Goal: Transaction & Acquisition: Purchase product/service

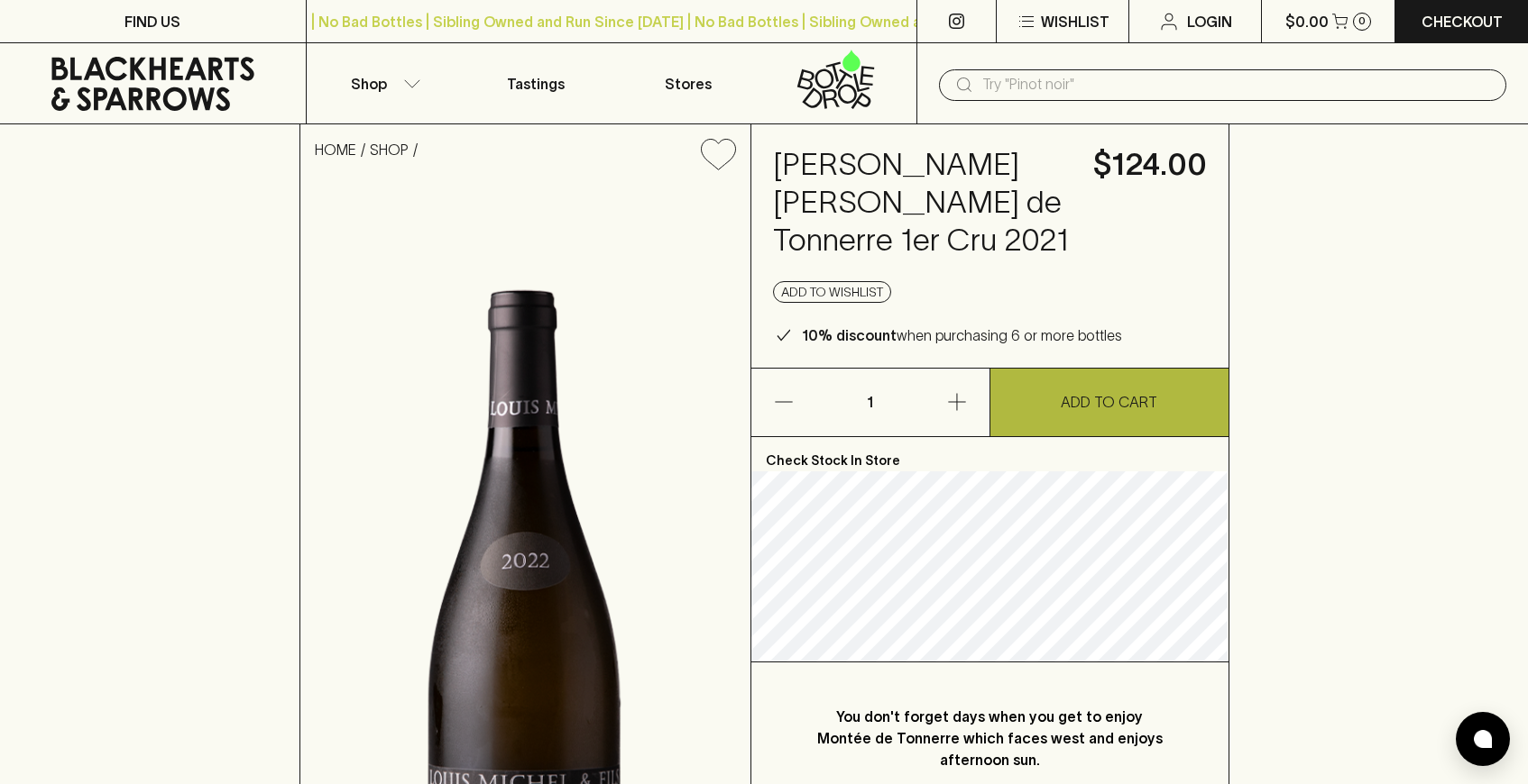
click at [1109, 402] on p "ADD TO CART" at bounding box center [1109, 402] width 96 height 21
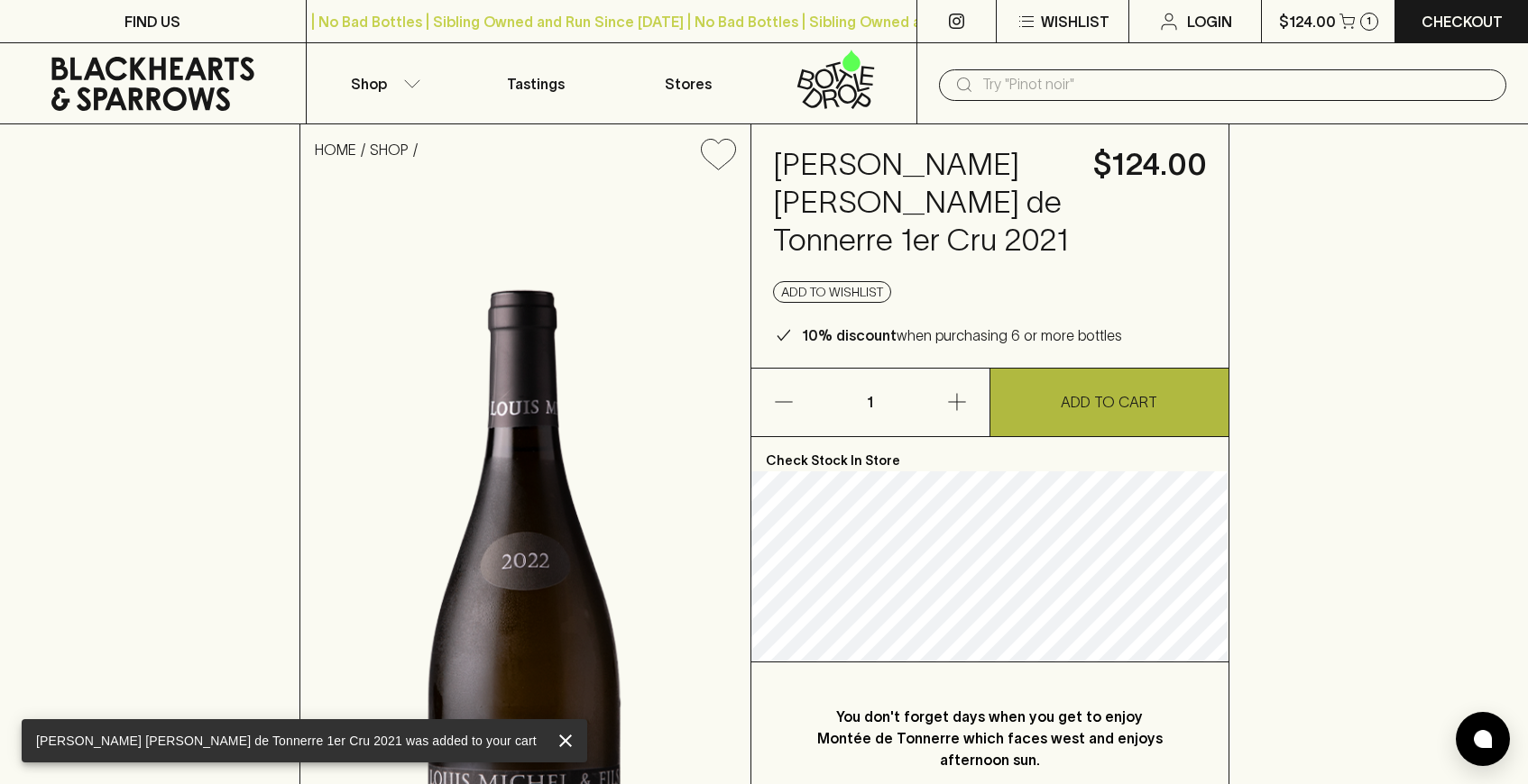
click at [1109, 403] on p "ADD TO CART" at bounding box center [1109, 402] width 96 height 21
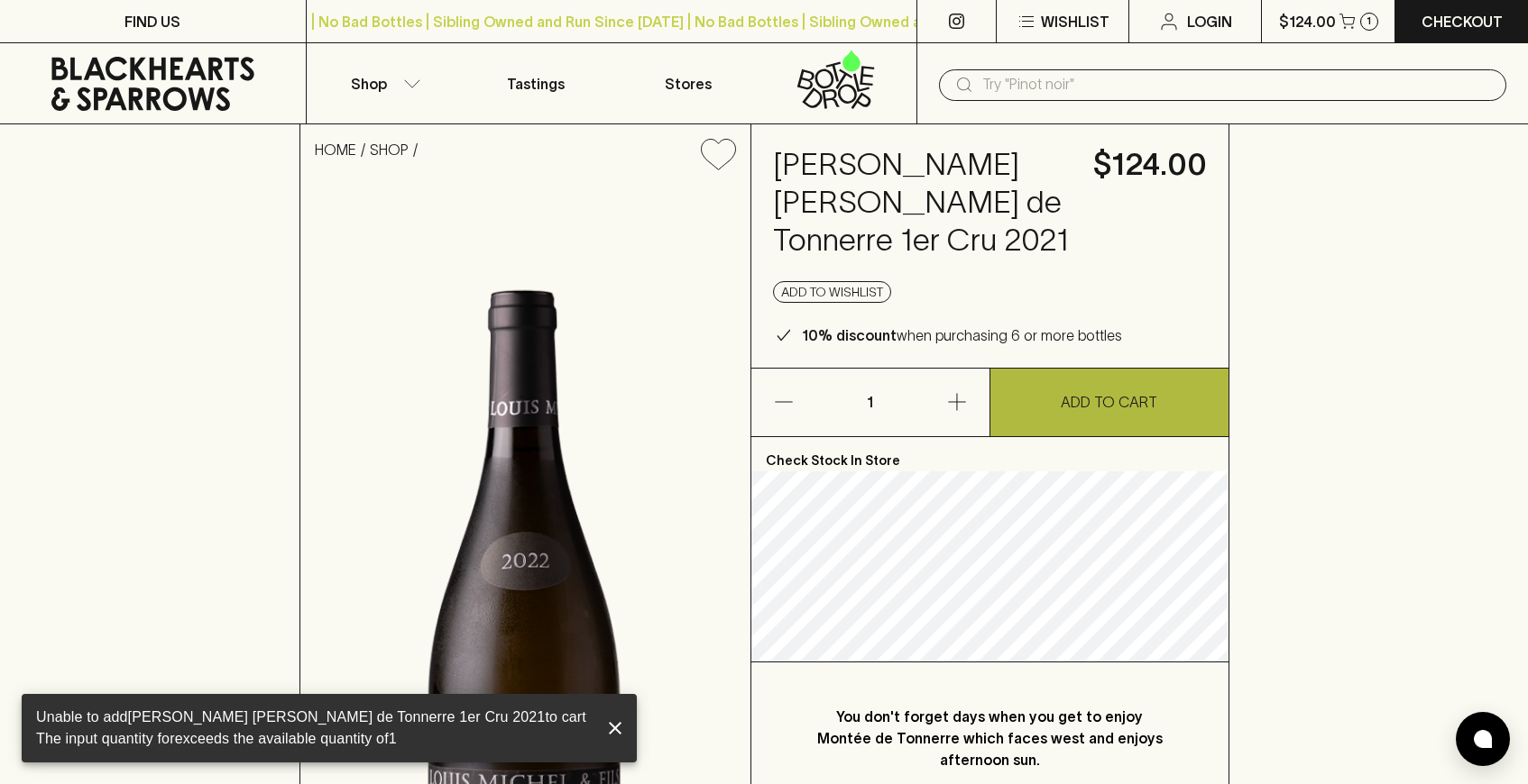
click at [1109, 403] on p "ADD TO CART" at bounding box center [1109, 402] width 96 height 21
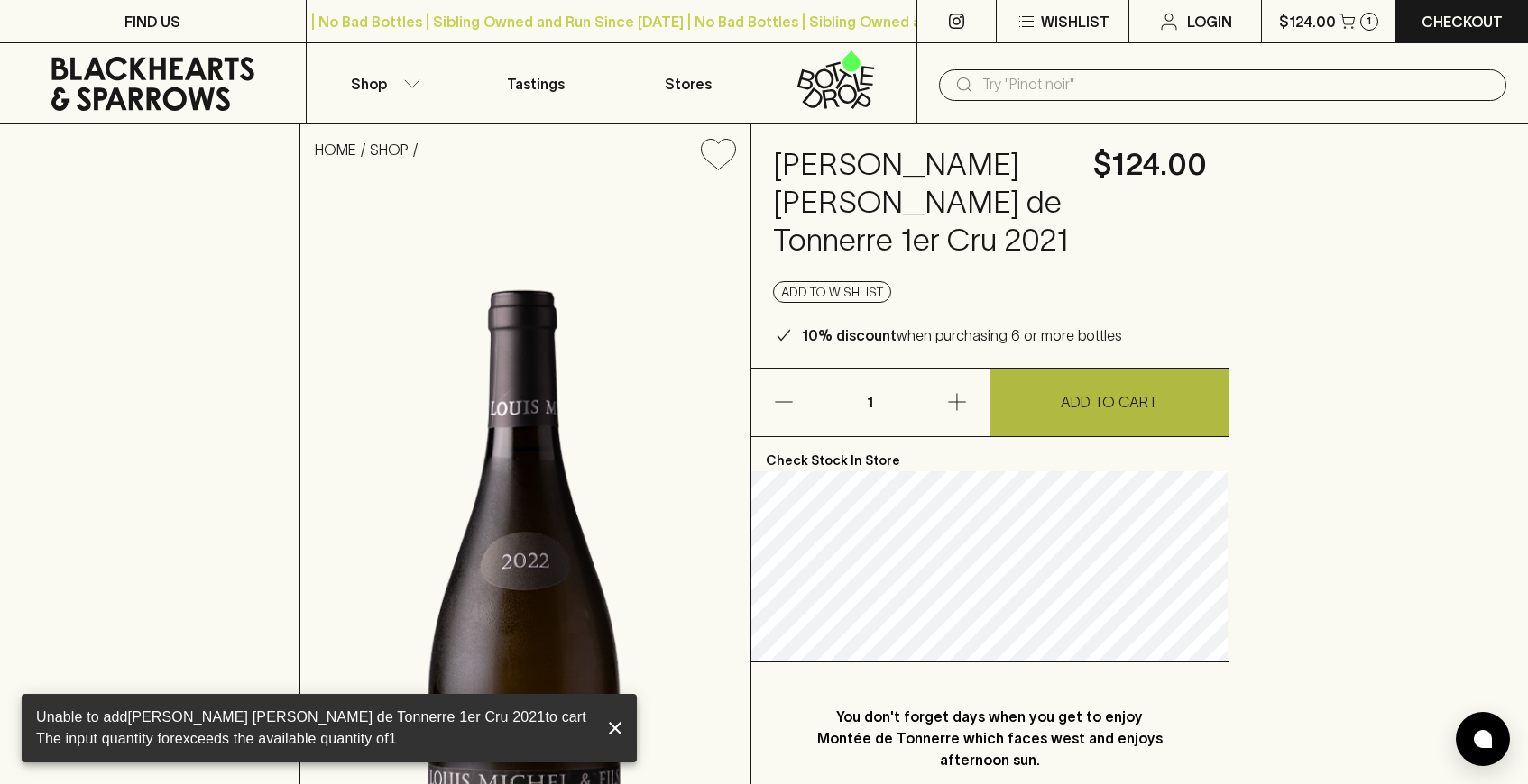
click at [1109, 403] on p "ADD TO CART" at bounding box center [1109, 402] width 96 height 21
click at [1108, 403] on p "ADD TO CART" at bounding box center [1109, 402] width 96 height 21
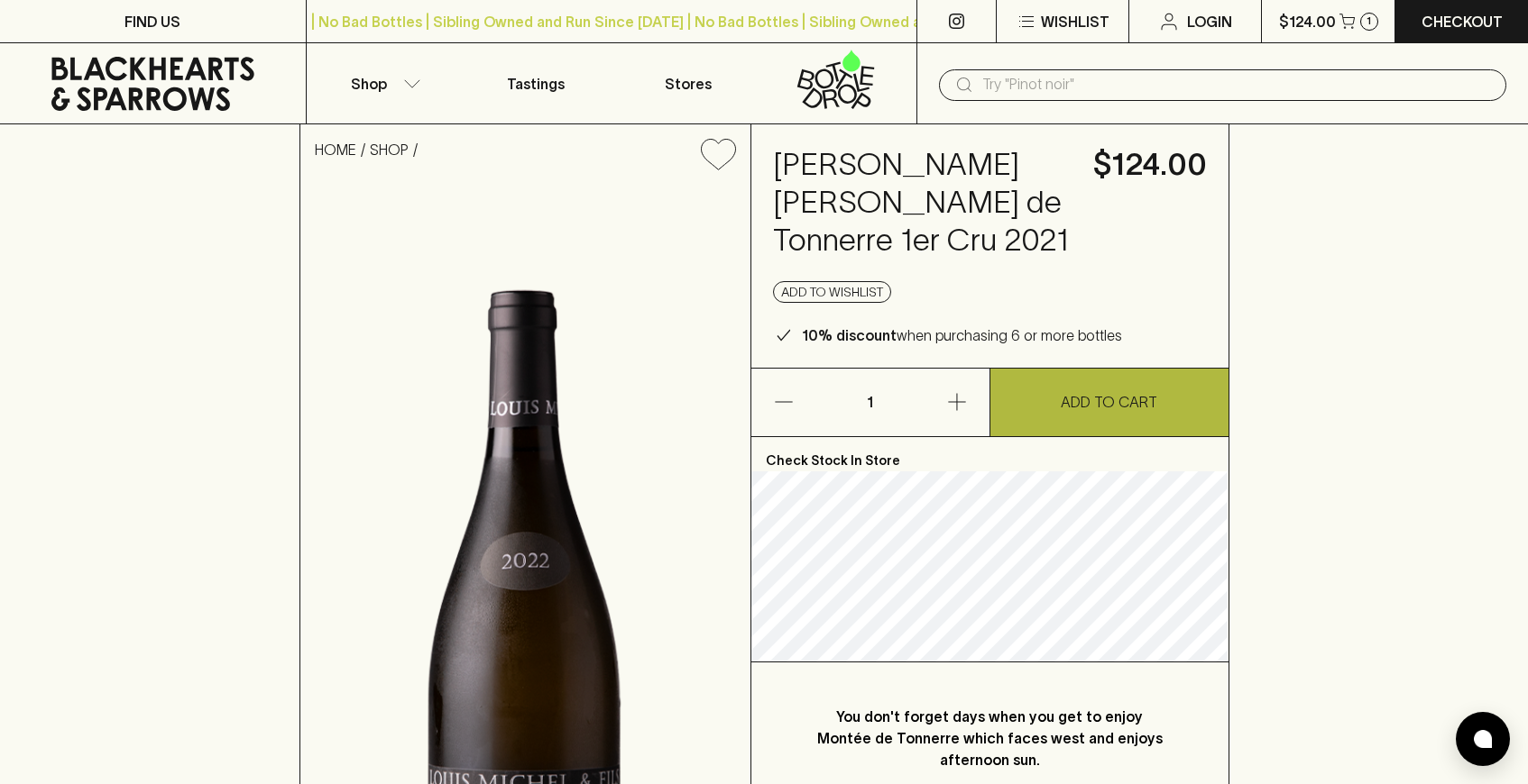
click at [1108, 403] on p "ADD TO CART" at bounding box center [1109, 402] width 96 height 21
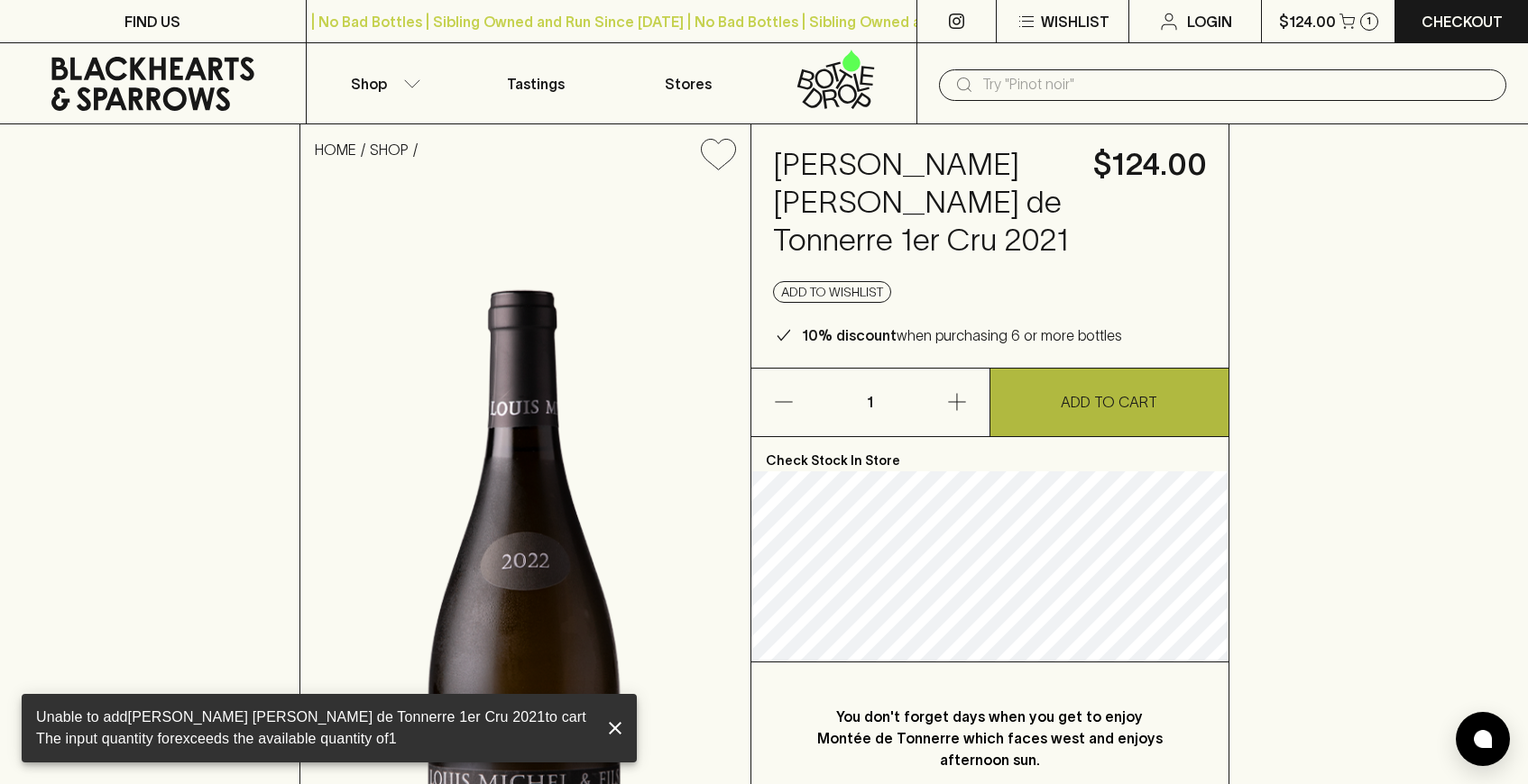
click at [1108, 403] on p "ADD TO CART" at bounding box center [1109, 402] width 96 height 21
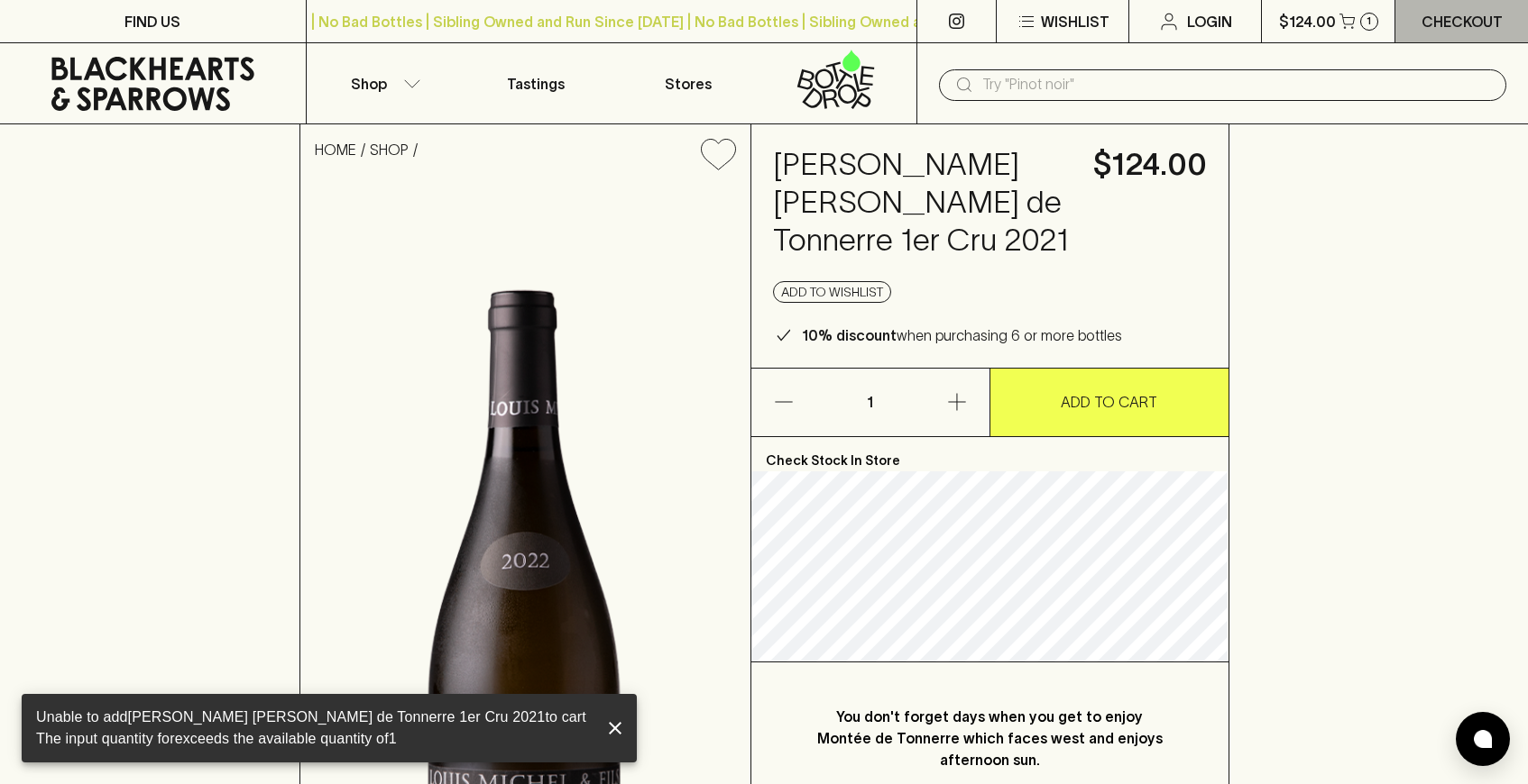
click at [1440, 16] on p "Checkout" at bounding box center [1462, 21] width 82 height 21
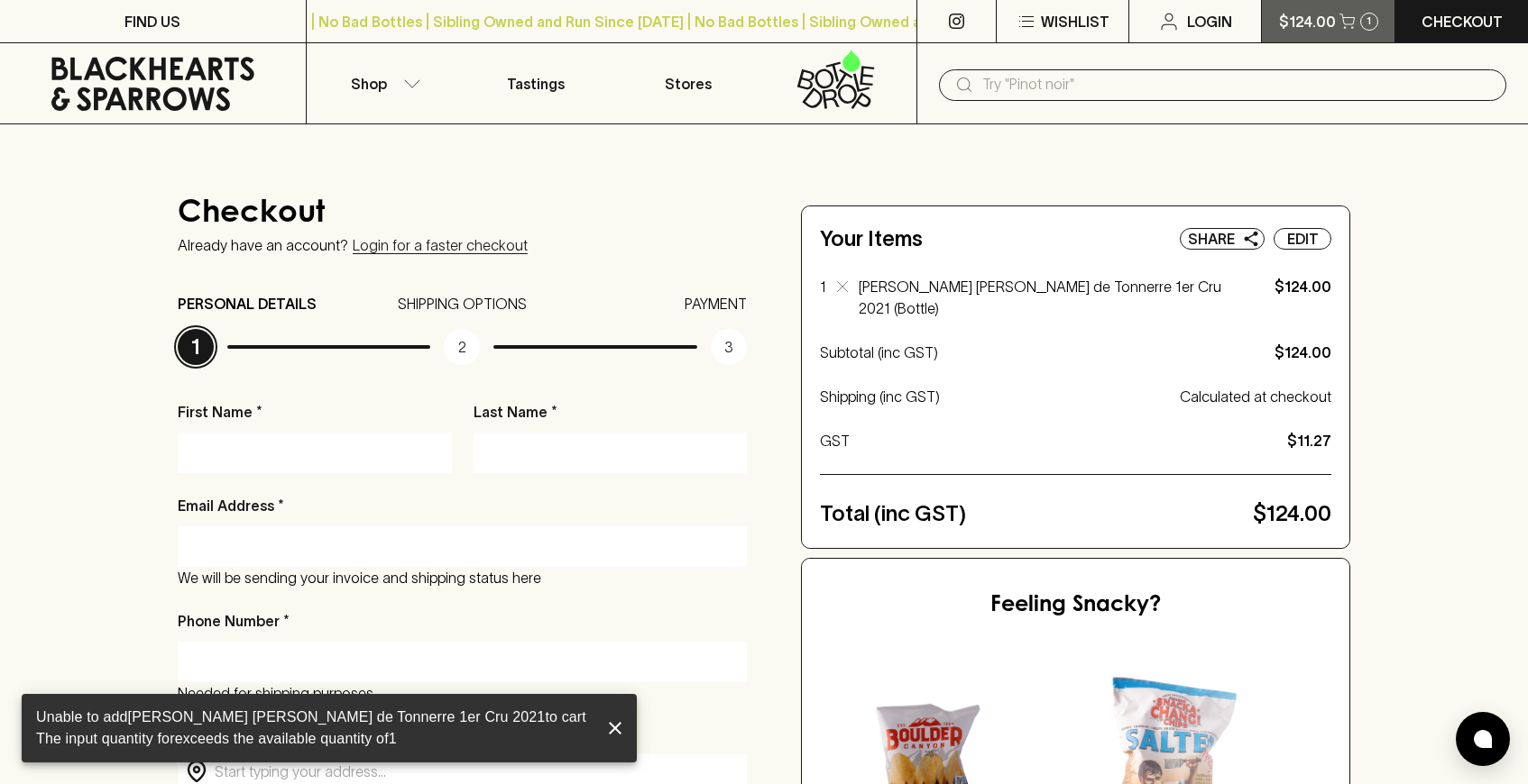
click at [1284, 21] on p "$124.00" at bounding box center [1308, 21] width 57 height 21
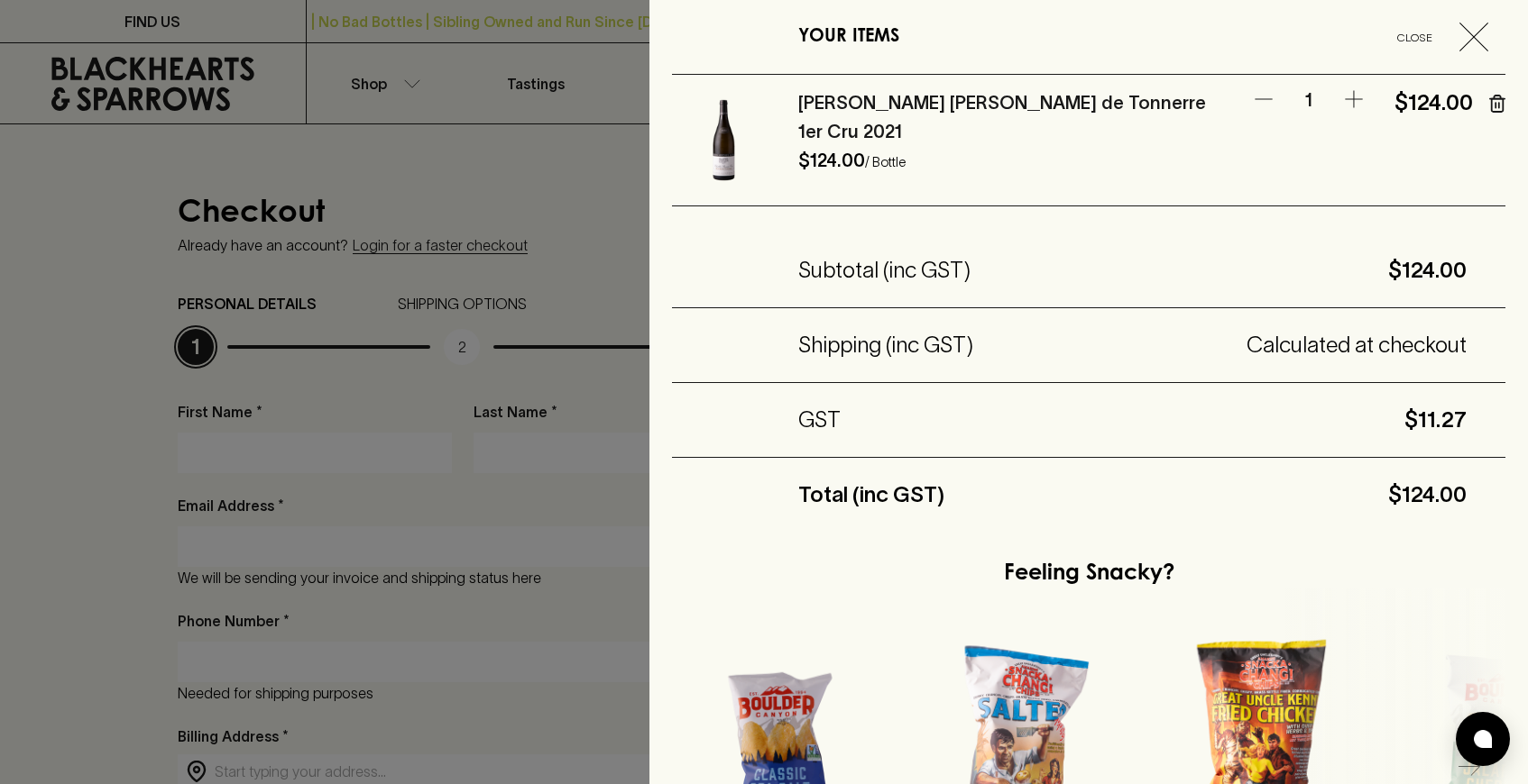
click at [1496, 103] on icon "button" at bounding box center [1496, 105] width 0 height 5
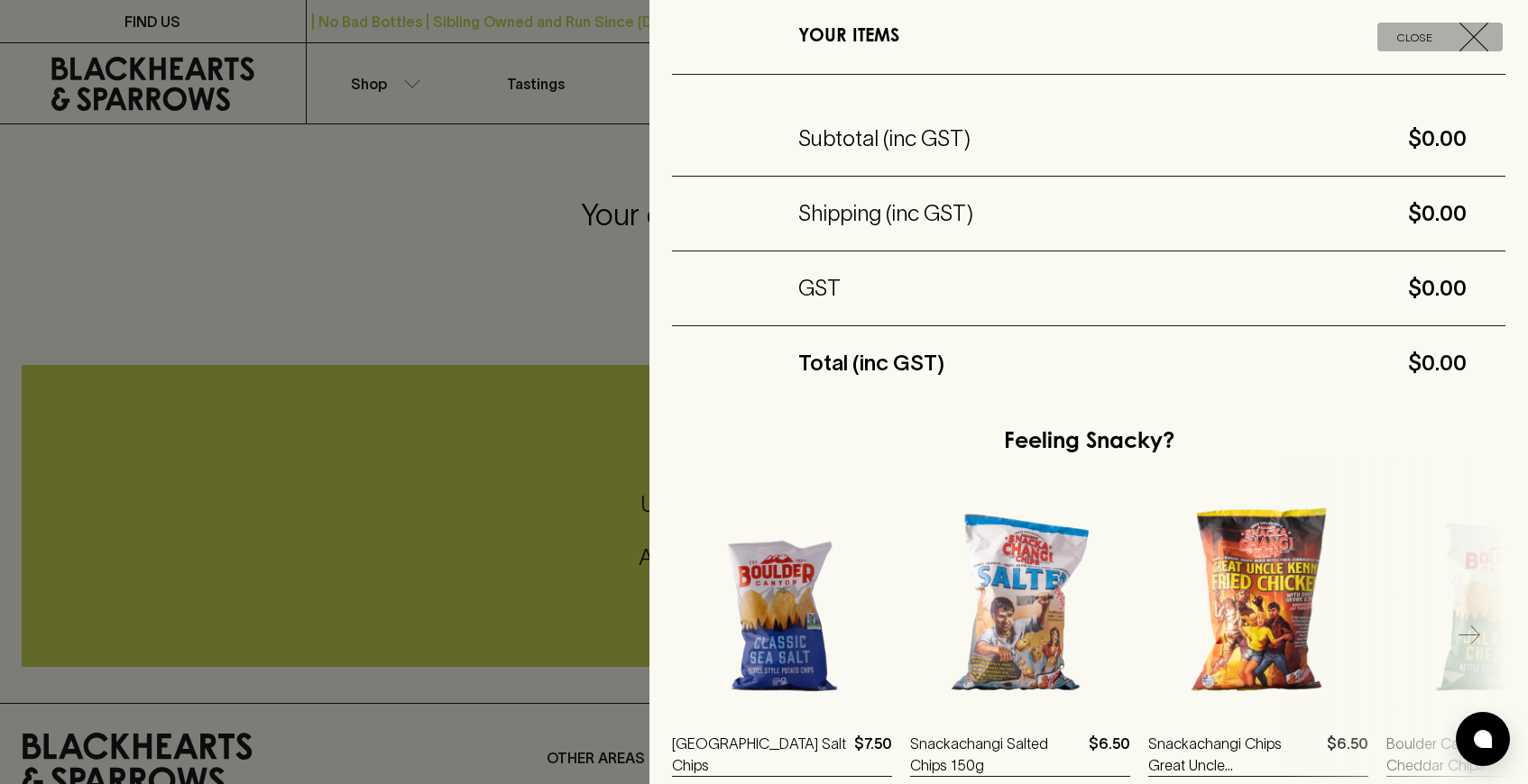
click at [1472, 31] on icon "button" at bounding box center [1474, 37] width 29 height 29
